Goal: Task Accomplishment & Management: Manage account settings

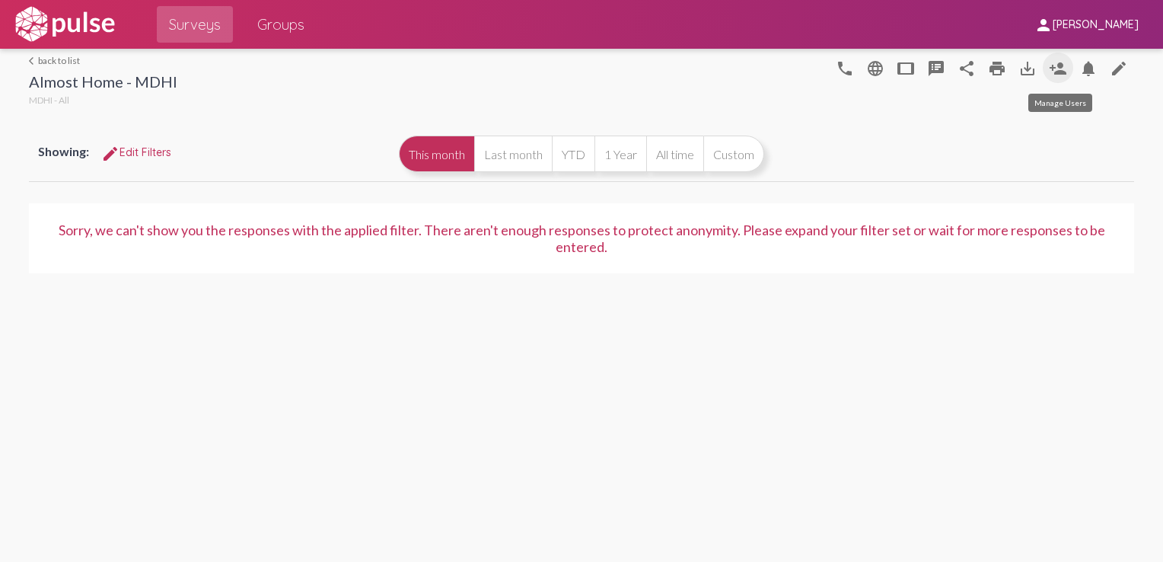
click at [868, 69] on mat-icon "person_add" at bounding box center [1058, 68] width 18 height 18
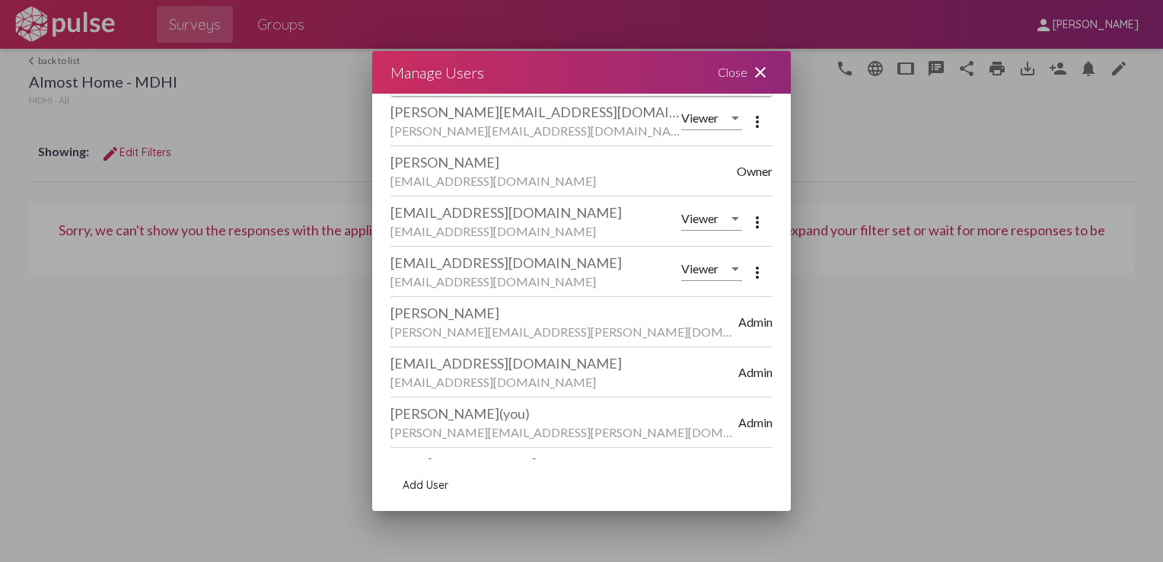
scroll to position [135, 0]
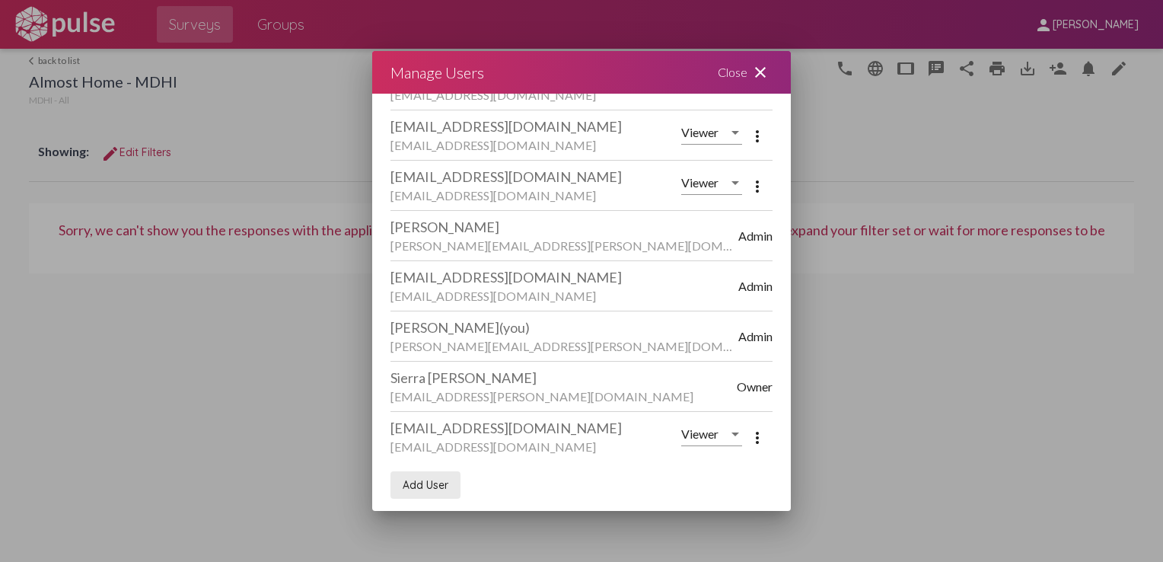
click at [435, 485] on span "Add User" at bounding box center [426, 485] width 46 height 14
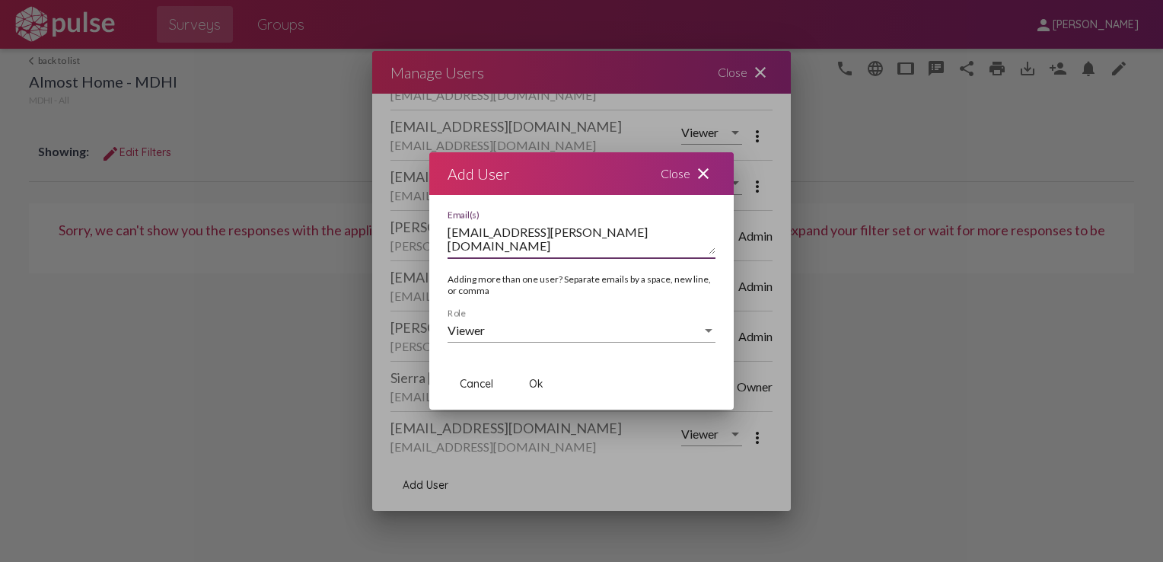
type textarea "[EMAIL_ADDRESS][PERSON_NAME][DOMAIN_NAME]"
click at [483, 339] on div "Viewer Role" at bounding box center [582, 325] width 268 height 34
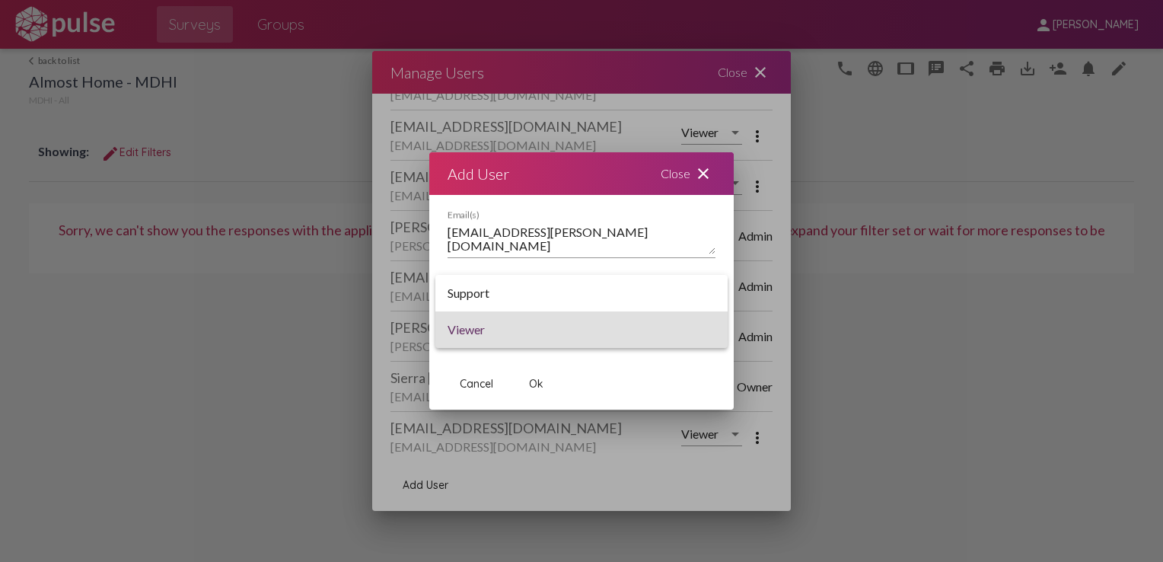
drag, startPoint x: 483, startPoint y: 339, endPoint x: 684, endPoint y: 259, distance: 217.0
click at [684, 259] on div at bounding box center [581, 281] width 1163 height 562
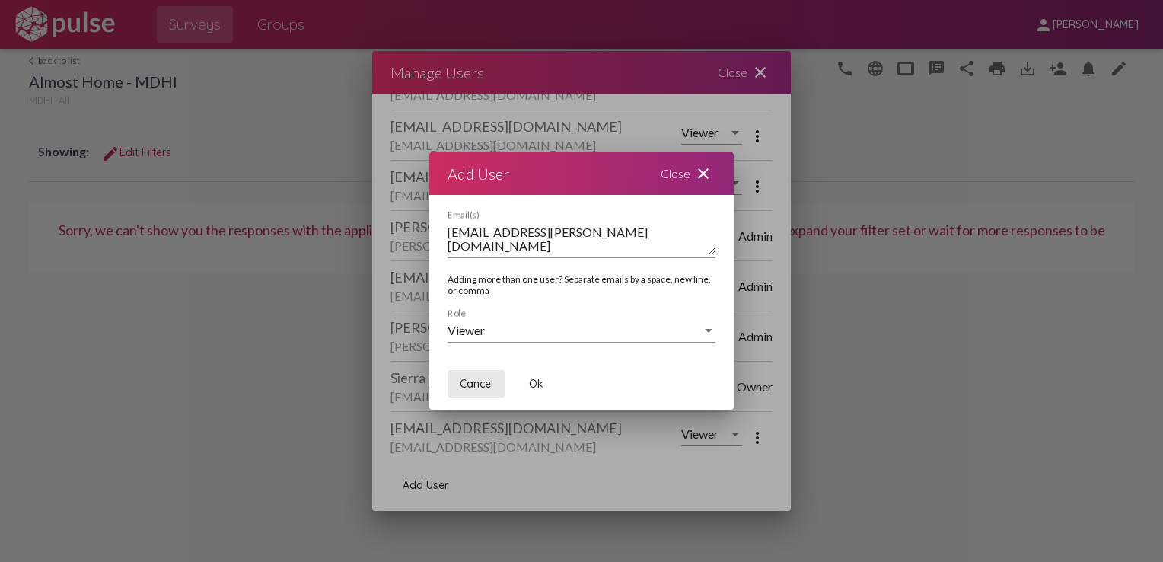
click at [487, 387] on span "Cancel" at bounding box center [476, 384] width 33 height 14
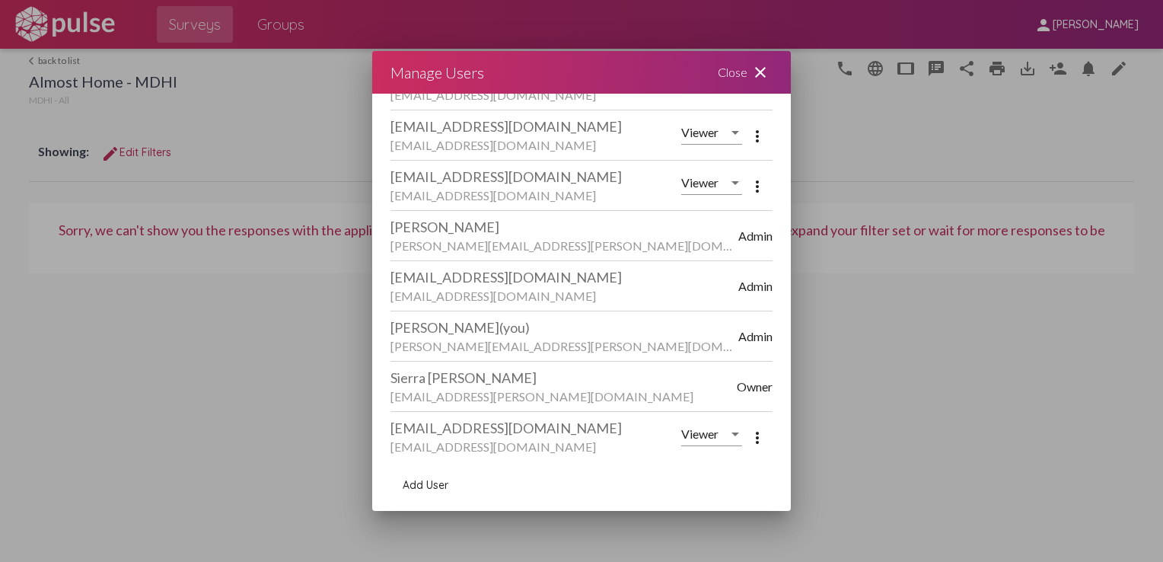
click at [738, 336] on span "Admin" at bounding box center [755, 336] width 34 height 14
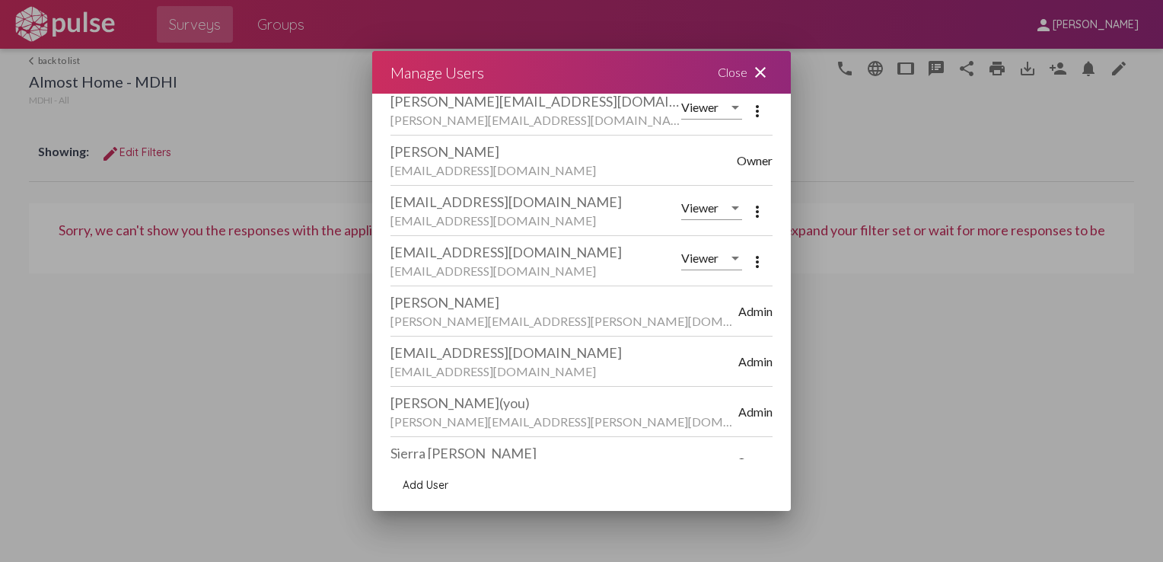
scroll to position [0, 0]
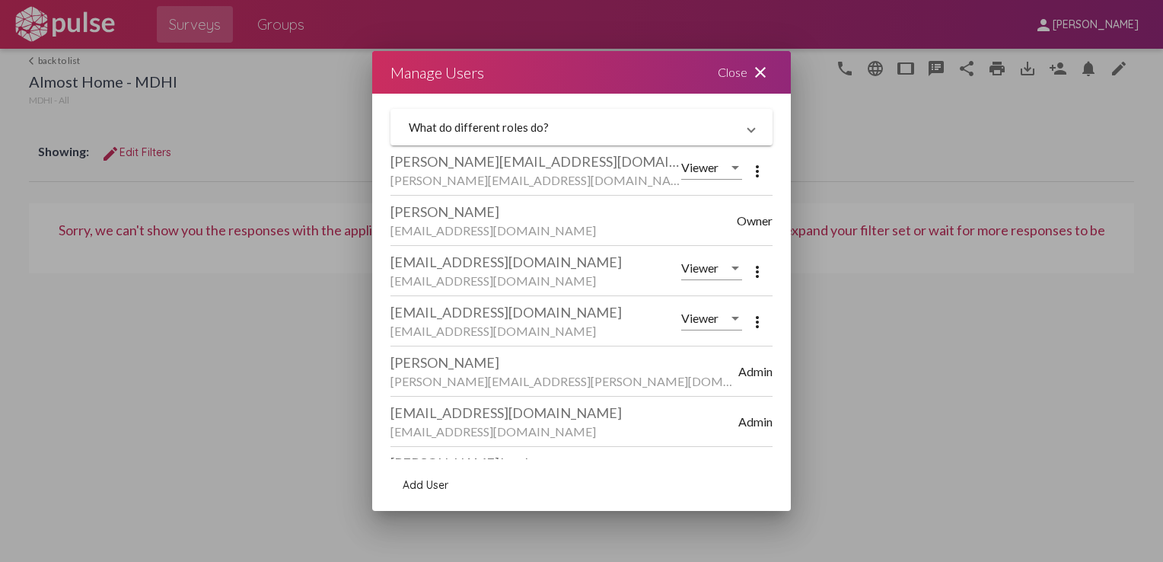
click at [619, 81] on div "Manage Users Close close" at bounding box center [581, 72] width 419 height 43
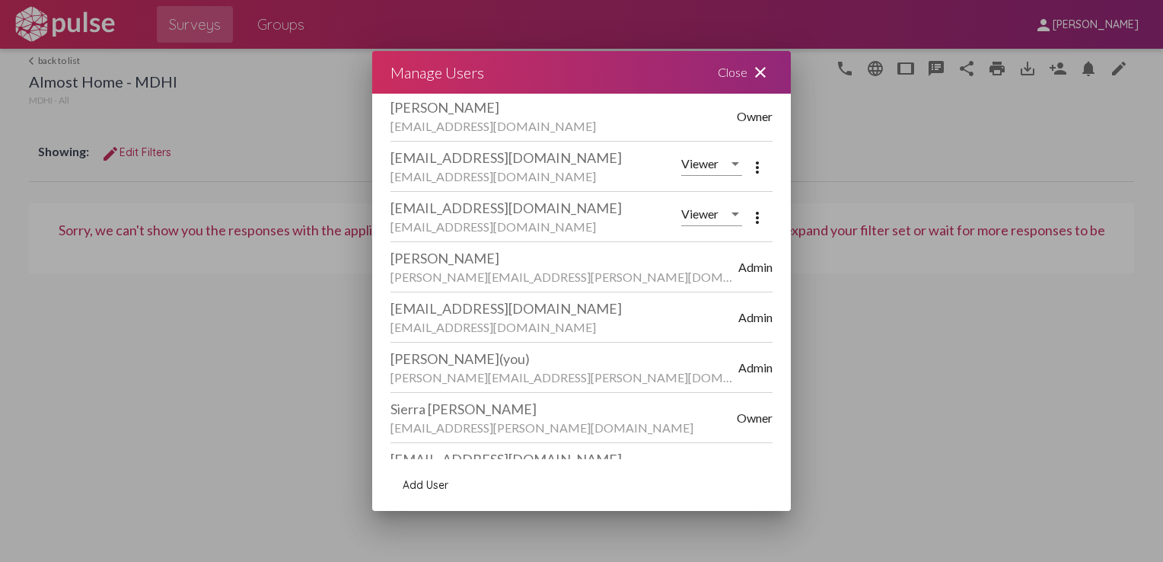
scroll to position [135, 0]
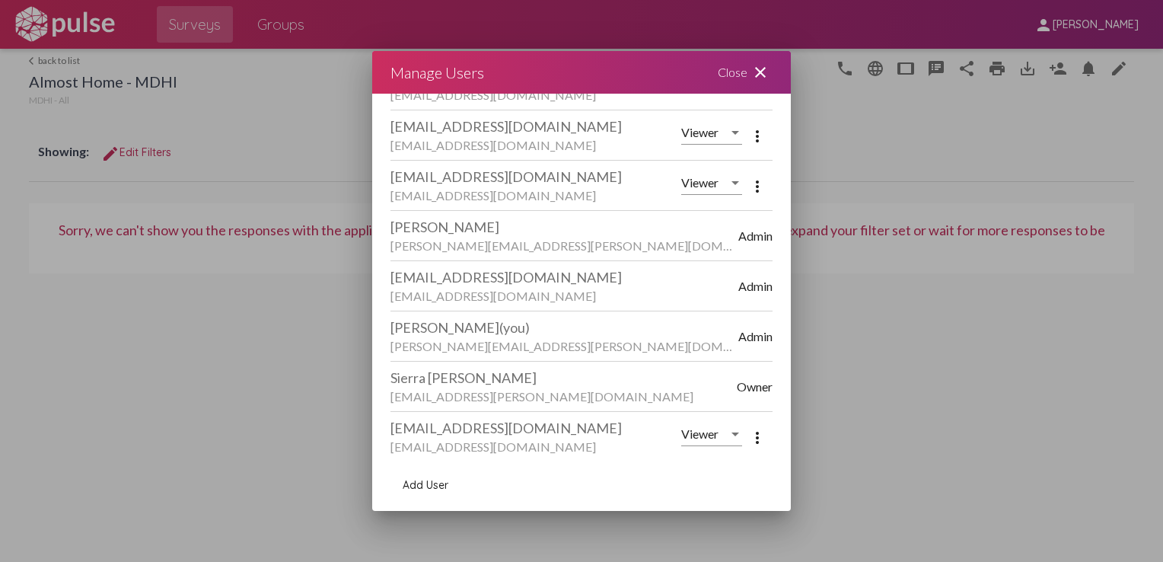
click at [737, 384] on span "Owner" at bounding box center [755, 386] width 36 height 14
click at [633, 427] on div "[EMAIL_ADDRESS][DOMAIN_NAME]" at bounding box center [535, 427] width 291 height 17
click at [420, 482] on span "Add User" at bounding box center [426, 485] width 46 height 14
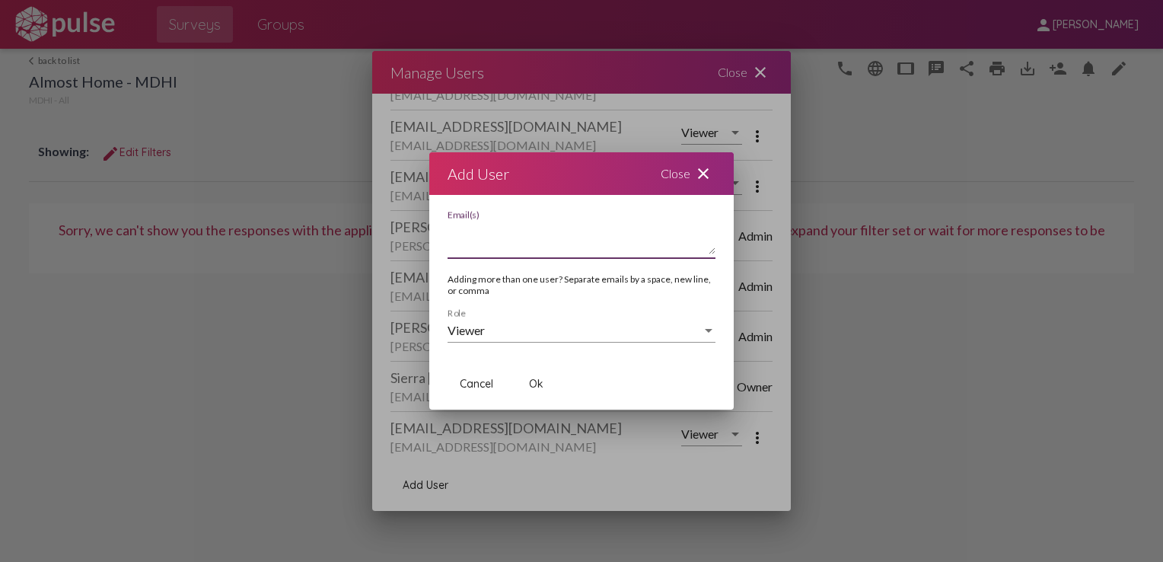
click at [691, 166] on div "Close close" at bounding box center [687, 173] width 91 height 43
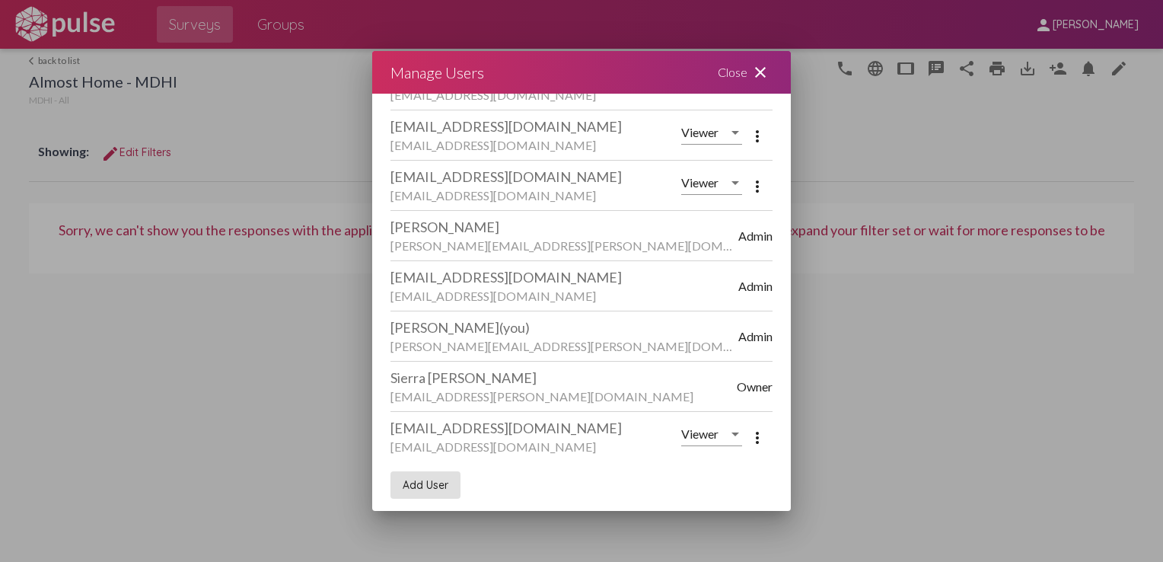
click at [735, 65] on div "Close close" at bounding box center [745, 72] width 91 height 43
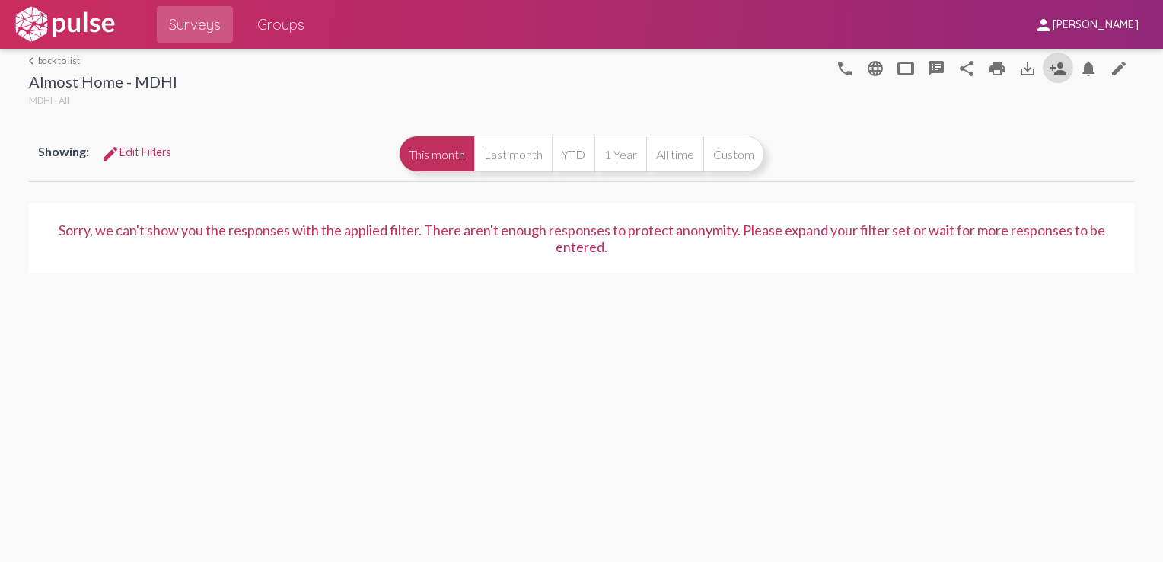
click at [62, 55] on link "arrow_back_ios back to list" at bounding box center [103, 60] width 148 height 11
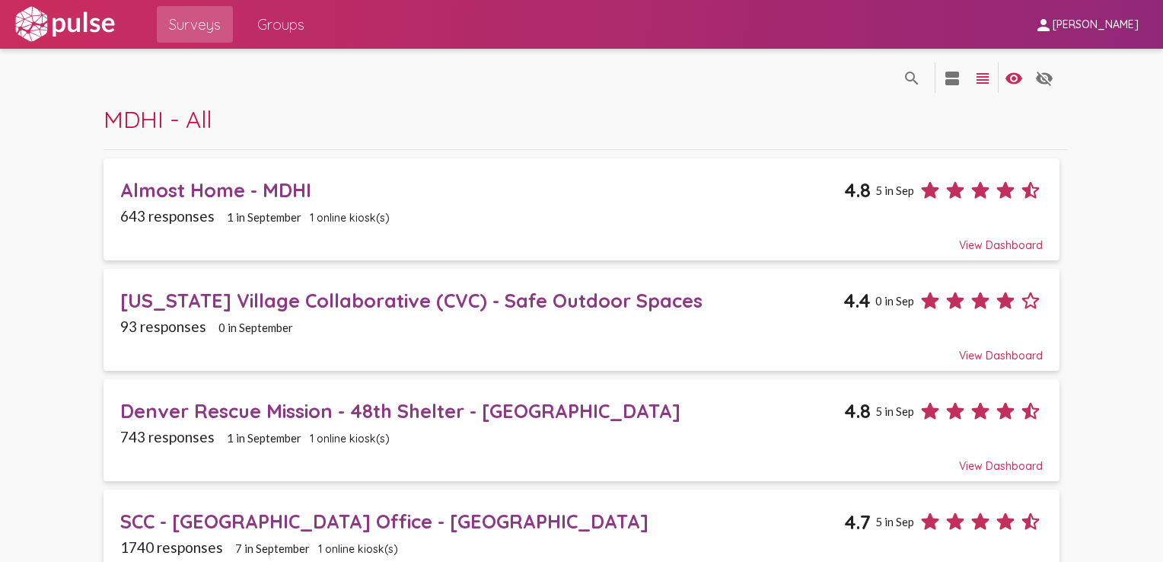
click at [89, 21] on img at bounding box center [64, 24] width 105 height 38
click at [26, 10] on img at bounding box center [64, 24] width 105 height 38
click at [868, 24] on span "[PERSON_NAME]" at bounding box center [1096, 25] width 86 height 14
click at [868, 9] on div at bounding box center [581, 281] width 1163 height 562
click at [70, 20] on img at bounding box center [64, 24] width 105 height 38
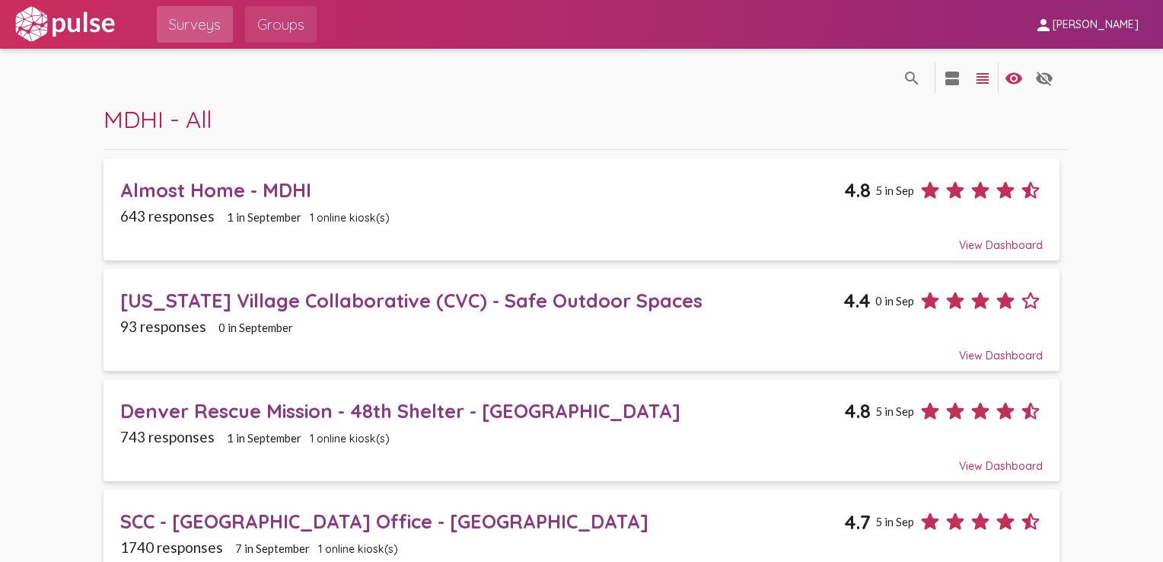
click at [264, 27] on span "Groups" at bounding box center [280, 24] width 47 height 27
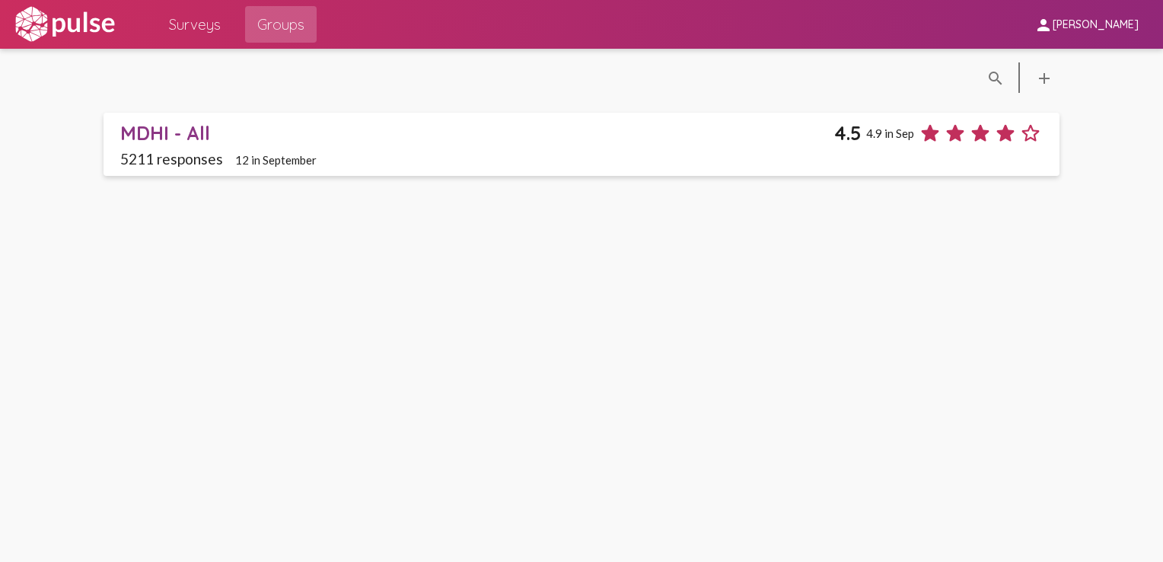
click at [204, 128] on div "MDHI - All" at bounding box center [477, 133] width 715 height 24
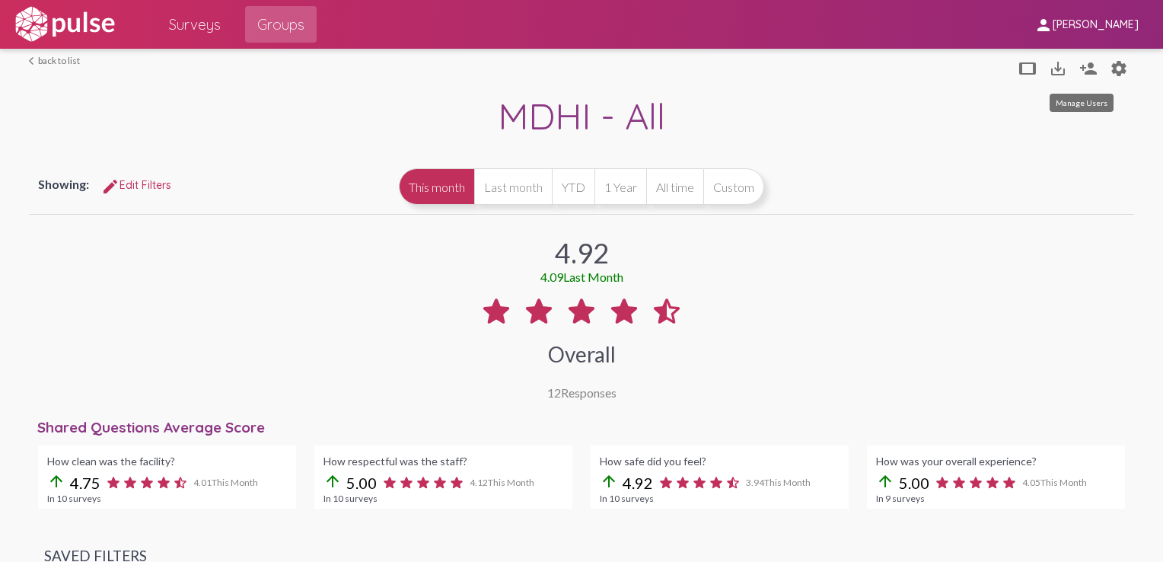
click at [868, 62] on mat-icon "person_add" at bounding box center [1088, 68] width 18 height 18
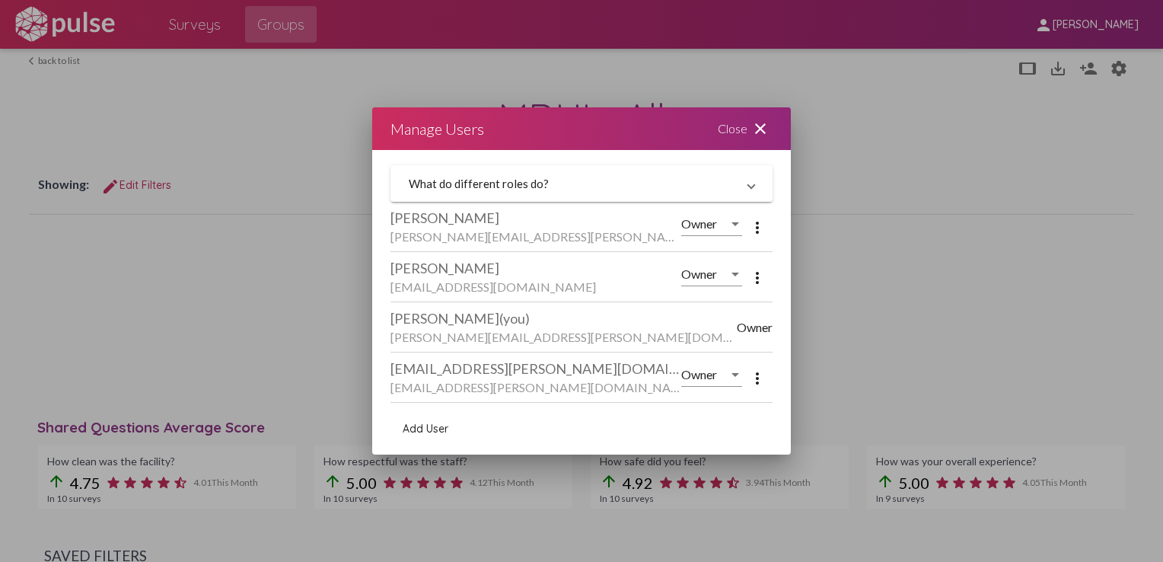
click at [743, 126] on div "Close close" at bounding box center [745, 128] width 91 height 43
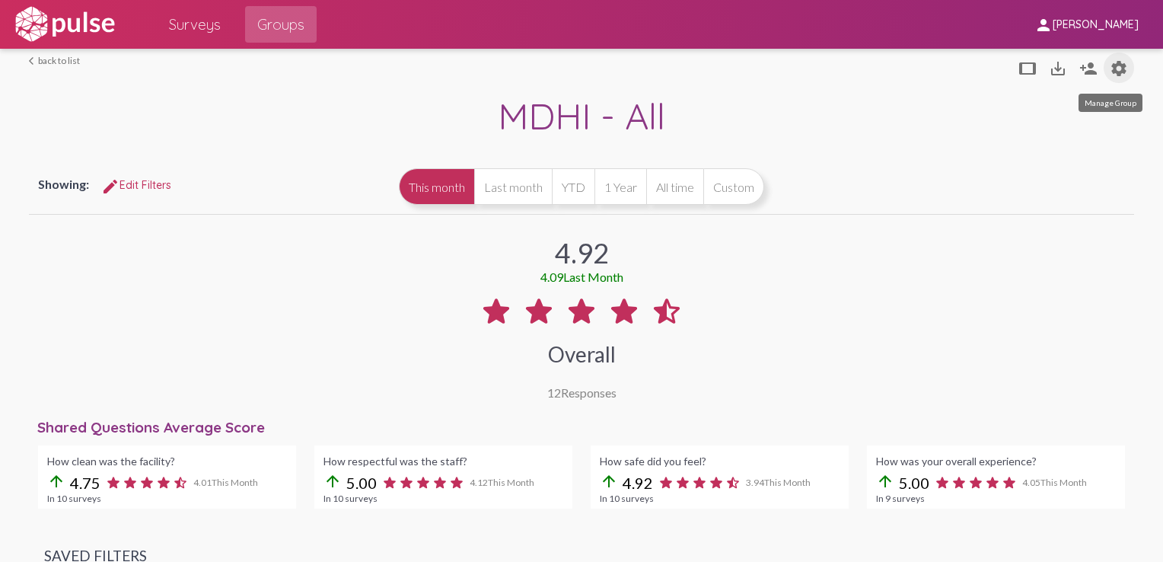
click at [868, 61] on mat-icon "settings" at bounding box center [1119, 68] width 18 height 18
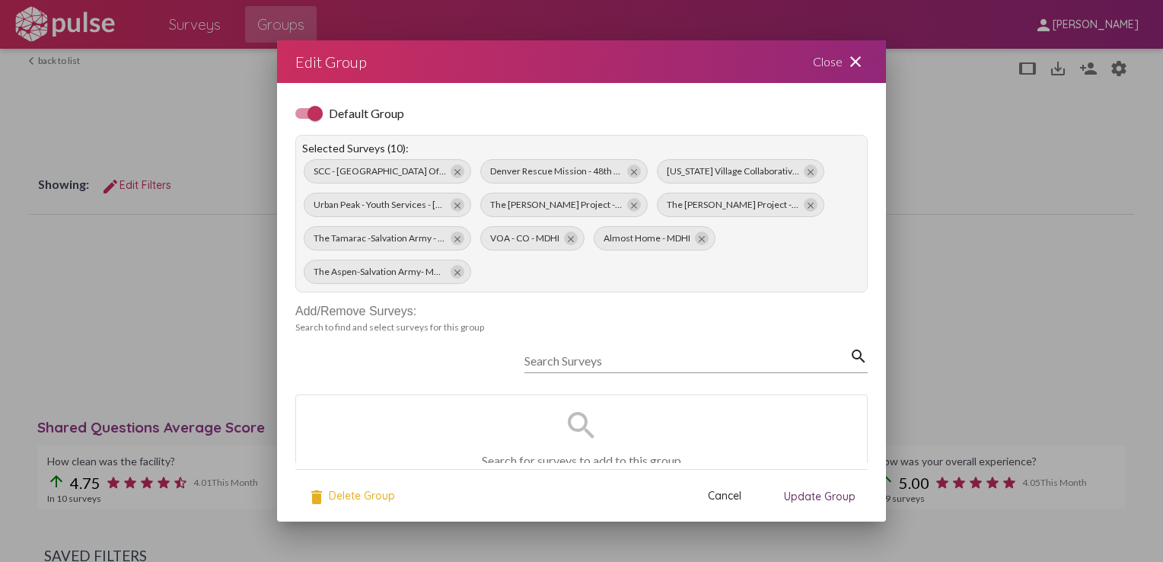
scroll to position [84, 0]
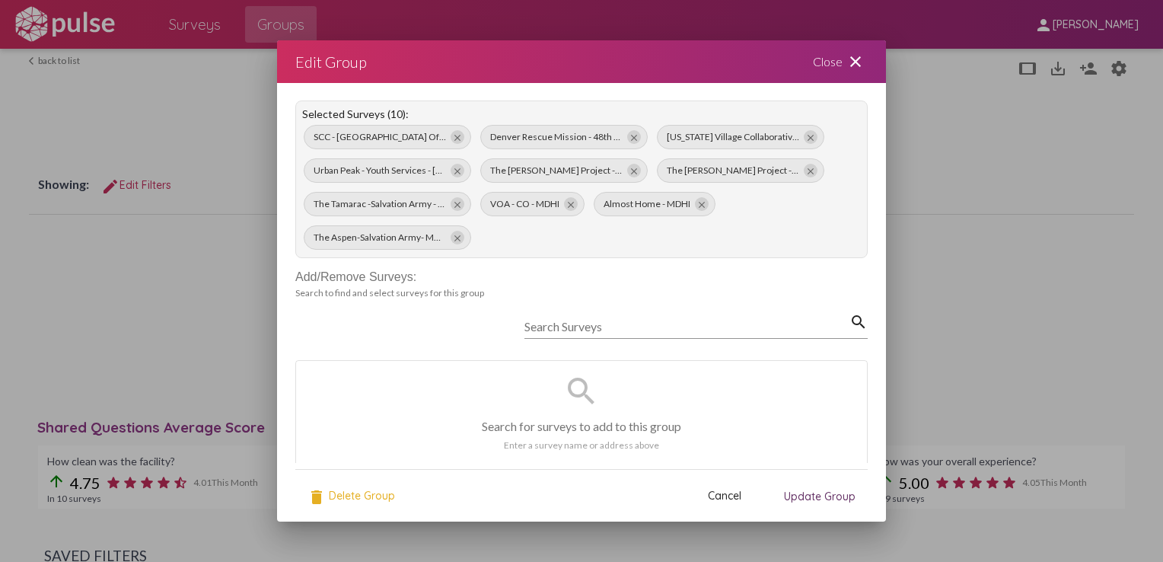
click at [727, 498] on span "Cancel" at bounding box center [724, 496] width 33 height 14
